Goal: Transaction & Acquisition: Purchase product/service

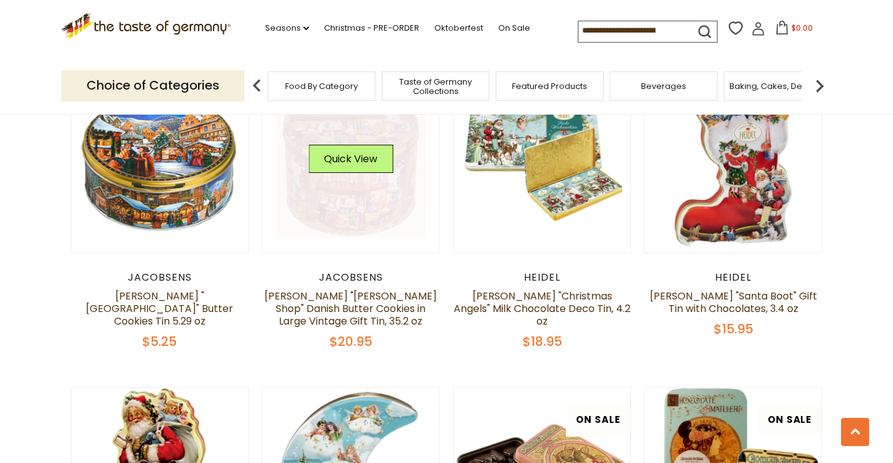
scroll to position [1493, 0]
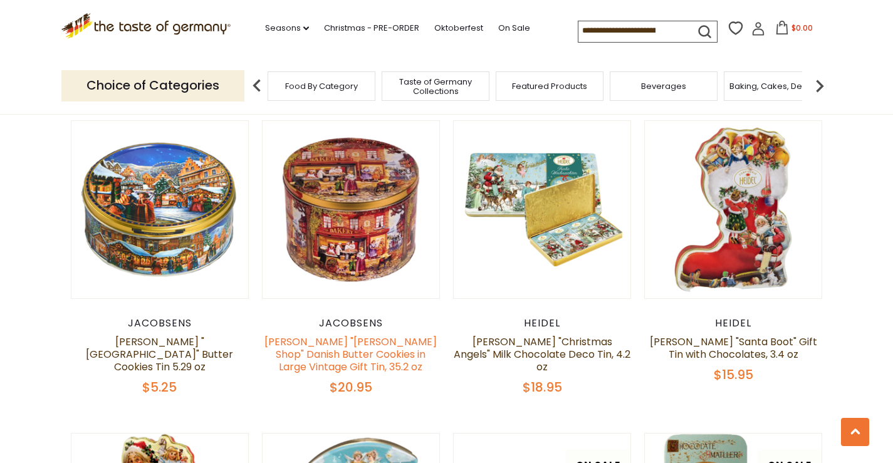
click at [335, 335] on link "[PERSON_NAME] "[PERSON_NAME] Shop" Danish Butter Cookies in Large Vintage Gift …" at bounding box center [350, 354] width 172 height 39
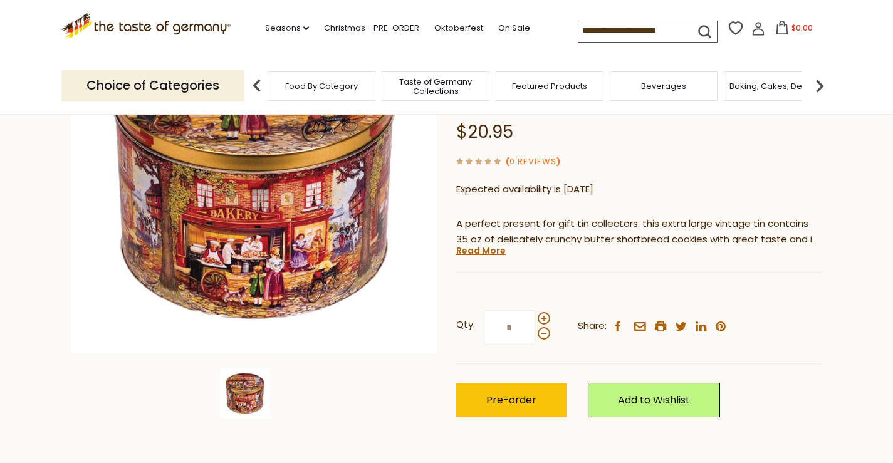
scroll to position [206, 0]
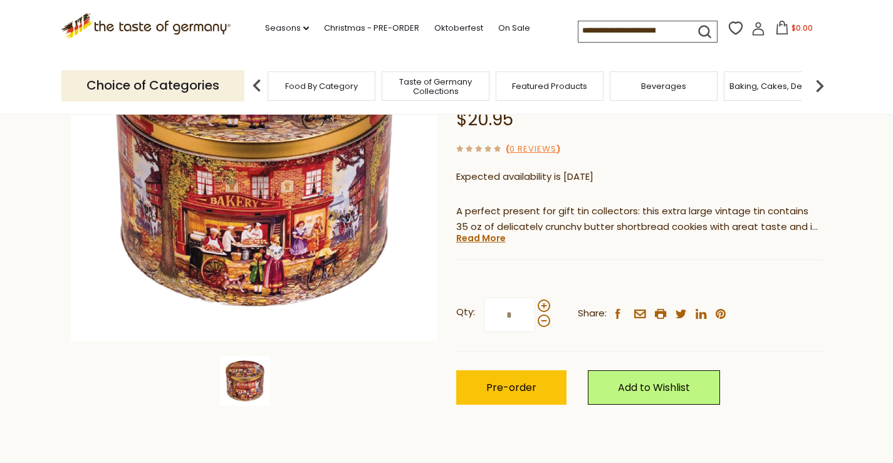
click at [384, 348] on div at bounding box center [254, 190] width 367 height 432
click at [483, 232] on link "Read More" at bounding box center [481, 238] width 50 height 13
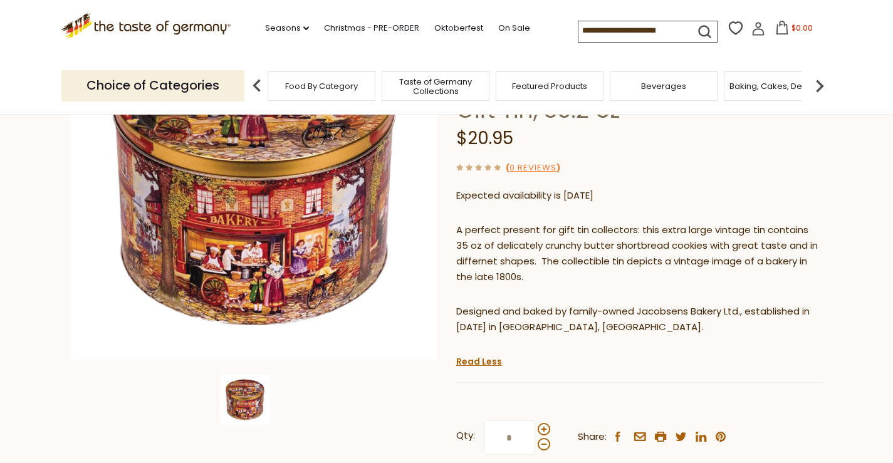
scroll to position [232, 0]
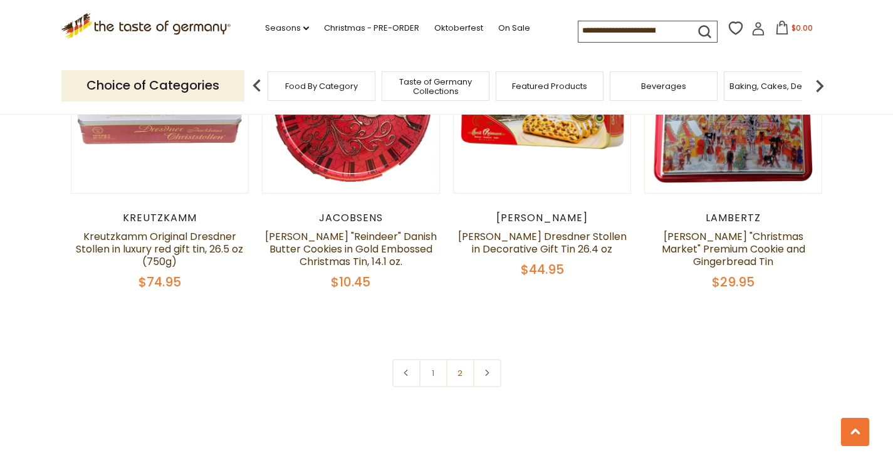
scroll to position [2890, 0]
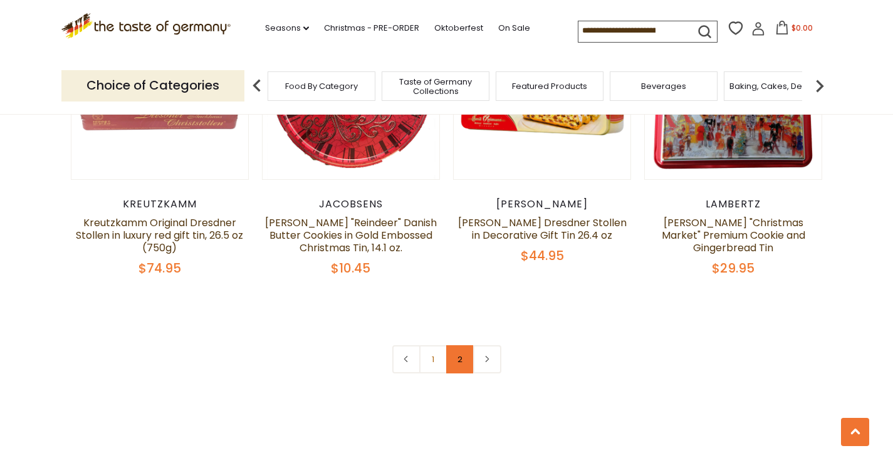
click at [457, 345] on link "2" at bounding box center [460, 359] width 28 height 28
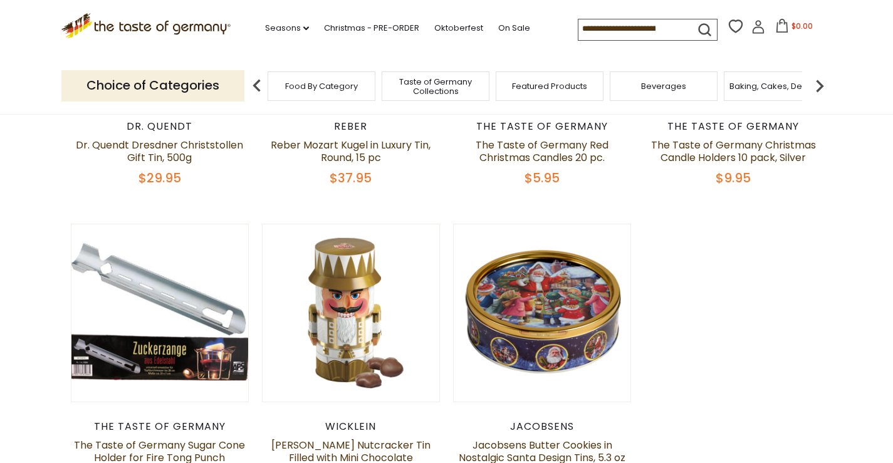
scroll to position [0, 0]
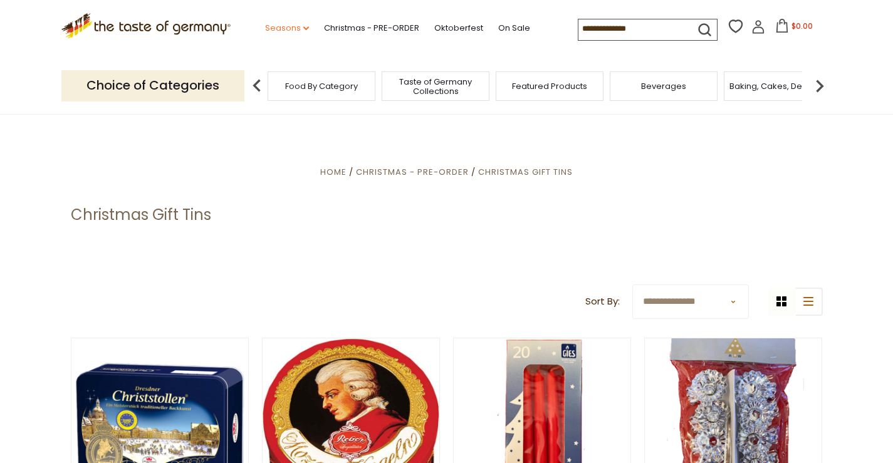
click at [303, 30] on icon "dropdown_arrow" at bounding box center [306, 28] width 6 height 4
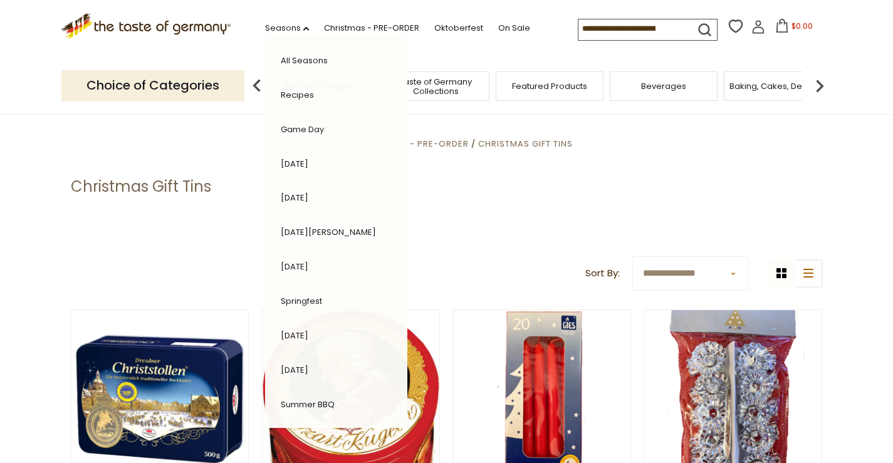
click at [432, 220] on p at bounding box center [447, 214] width 752 height 16
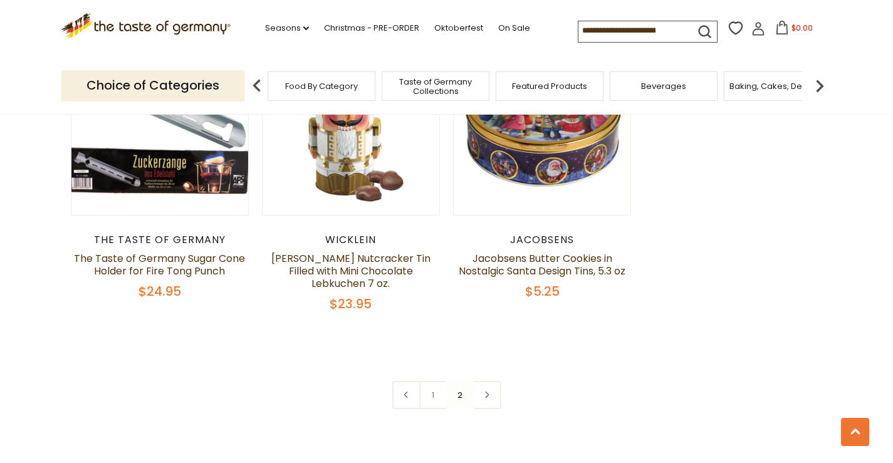
scroll to position [641, 0]
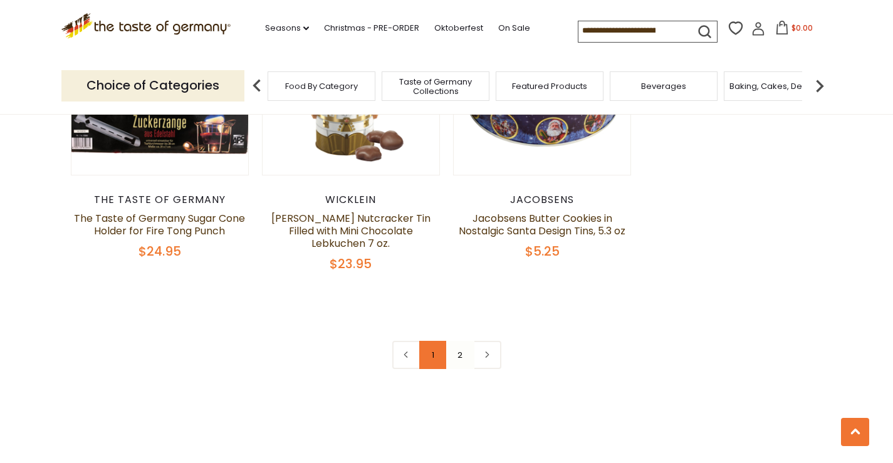
click at [433, 342] on link "1" at bounding box center [433, 355] width 28 height 28
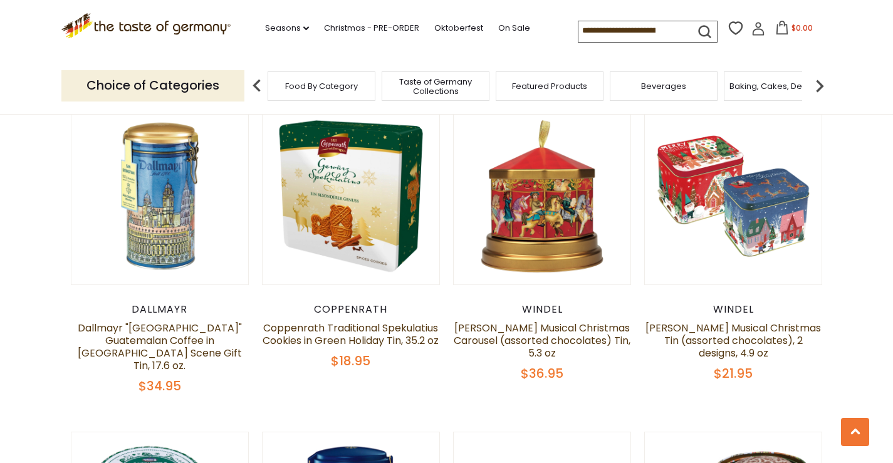
scroll to position [884, 0]
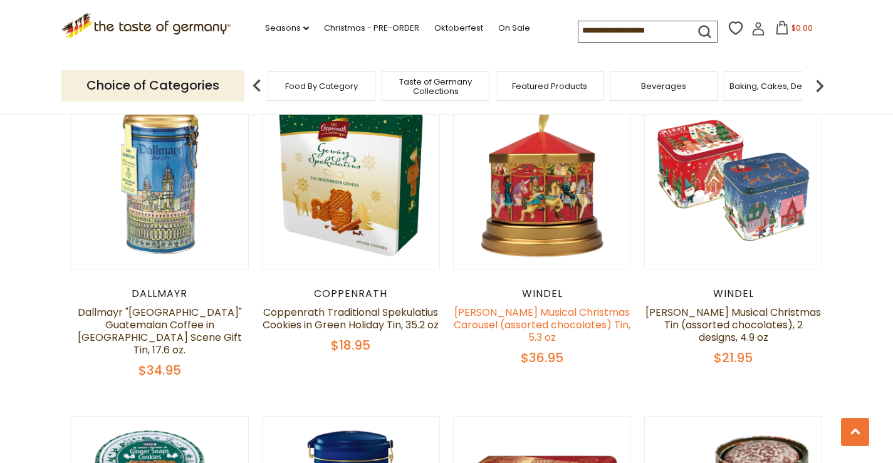
click at [553, 305] on link "[PERSON_NAME] Musical Christmas Carousel (assorted chocolates) Tin, 5.3 oz" at bounding box center [542, 324] width 177 height 39
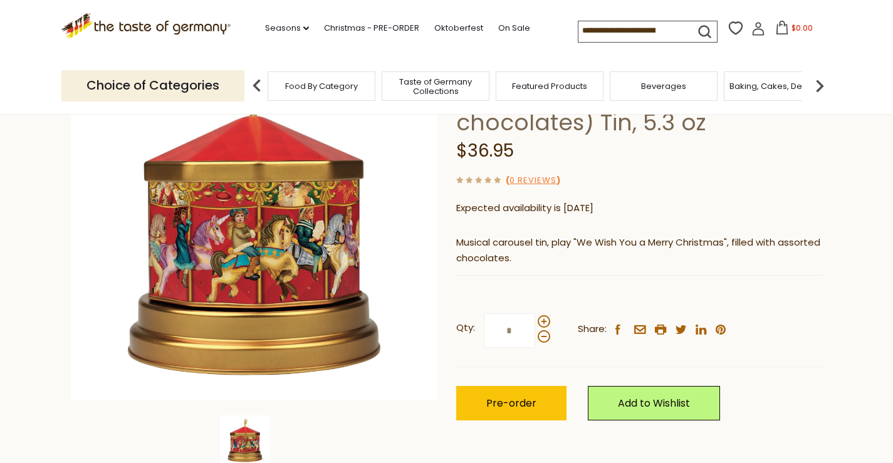
scroll to position [163, 0]
